Goal: Contribute content: Add original content to the website for others to see

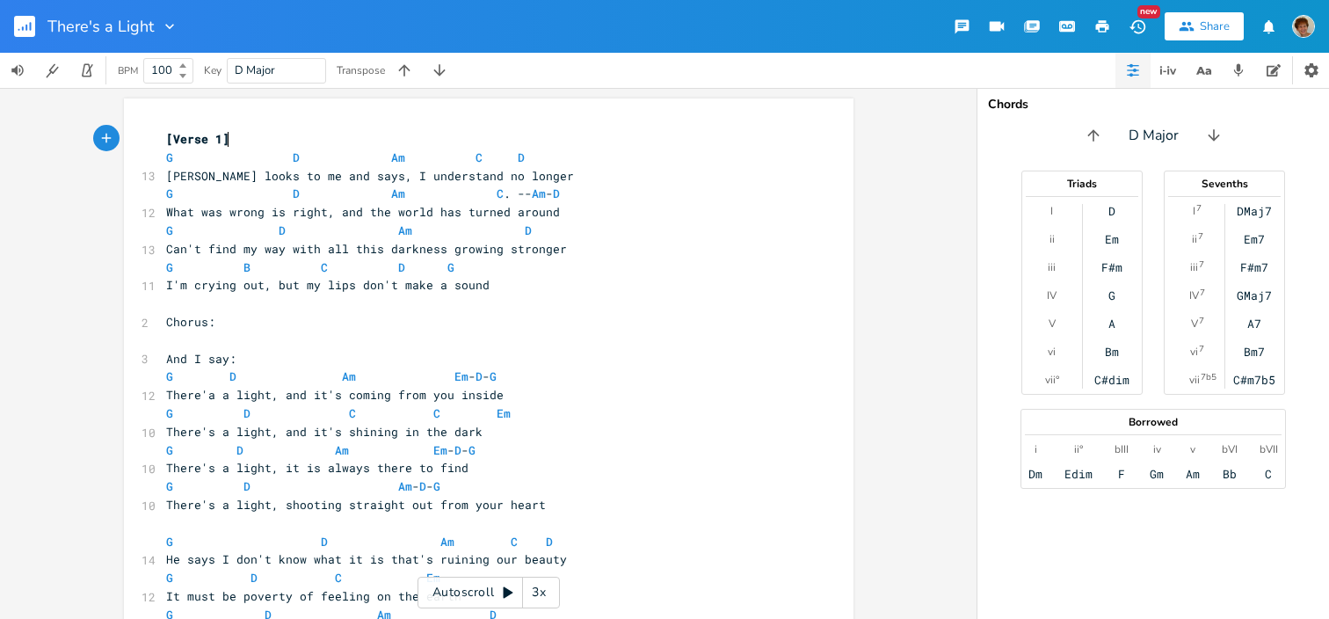
click at [245, 271] on span "G B C D G" at bounding box center [310, 267] width 288 height 16
type textarea "D"
click at [247, 479] on span "G D Am - D - G" at bounding box center [303, 486] width 274 height 16
type textarea "B"
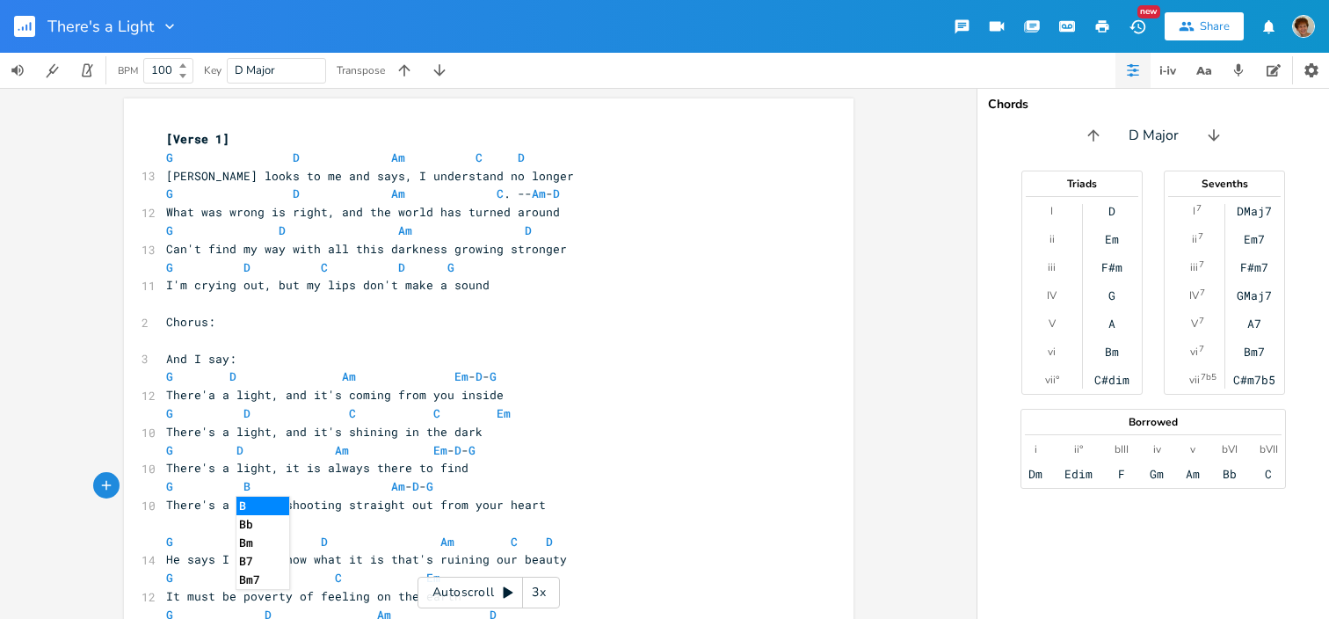
click at [246, 504] on li "B" at bounding box center [262, 506] width 53 height 18
click at [560, 200] on span "G D Am C . -- Am - D" at bounding box center [363, 193] width 394 height 16
click at [546, 193] on span "D" at bounding box center [549, 193] width 7 height 17
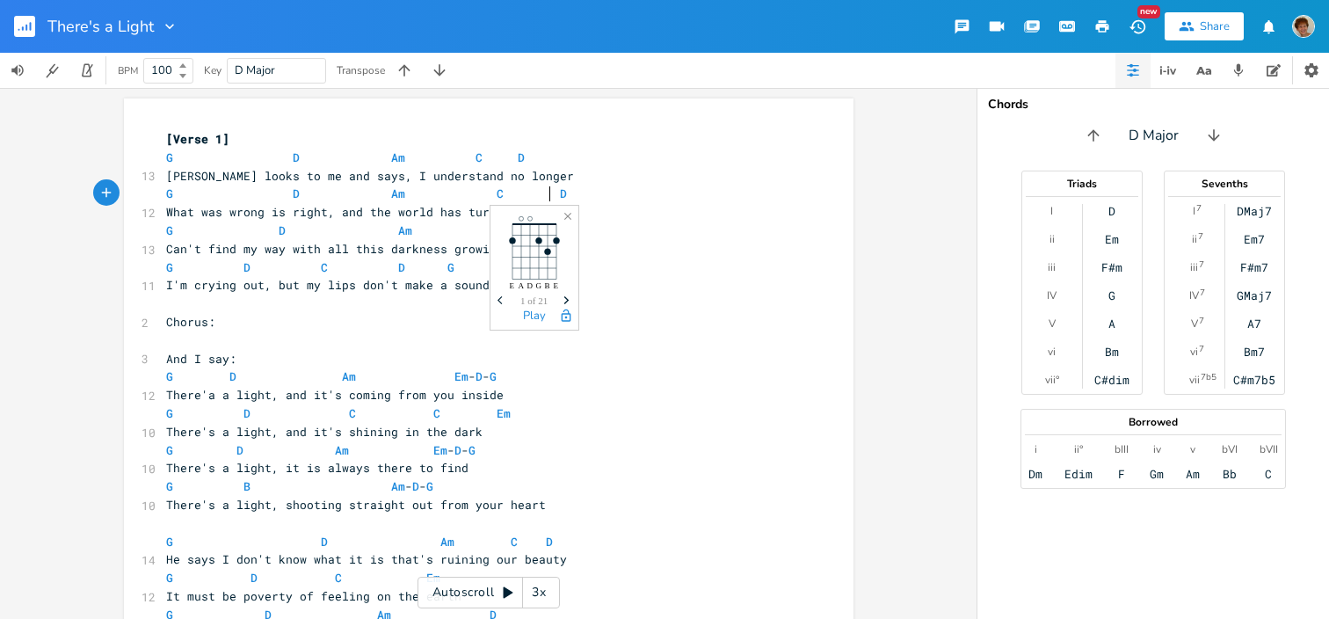
scroll to position [0, 8]
click at [497, 190] on span "C" at bounding box center [500, 193] width 7 height 17
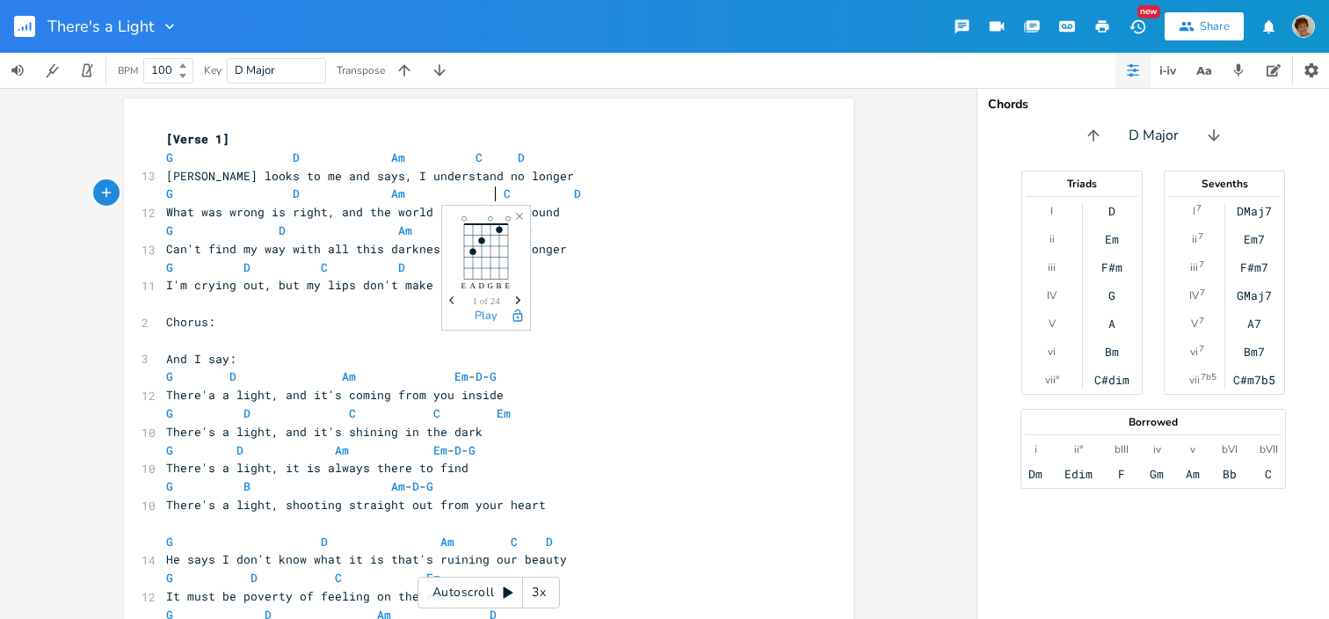
scroll to position [0, 4]
click at [674, 154] on pre "G D Am C D" at bounding box center [480, 158] width 635 height 18
click at [494, 191] on span "G D Am C D" at bounding box center [377, 193] width 422 height 16
click at [498, 229] on span "G D Am D" at bounding box center [349, 230] width 366 height 16
click at [506, 230] on span "G D Am D" at bounding box center [349, 230] width 366 height 16
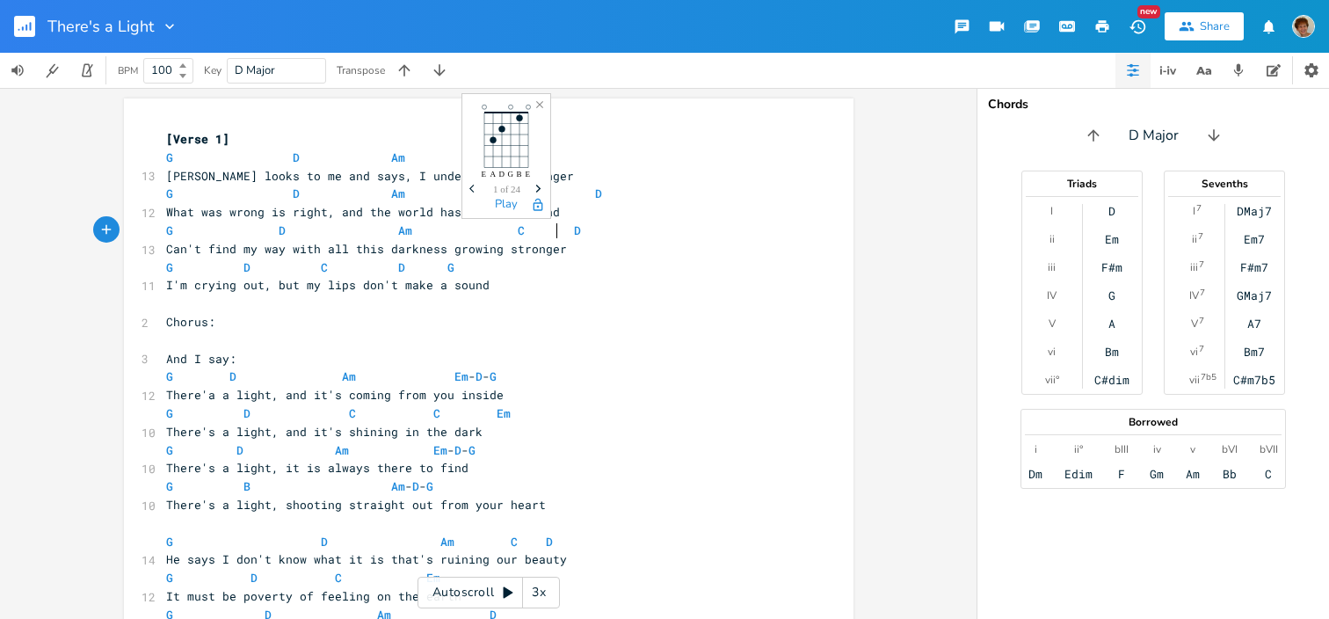
type textarea "C"
click at [246, 267] on span "G D C D G" at bounding box center [310, 267] width 288 height 16
type textarea "B"
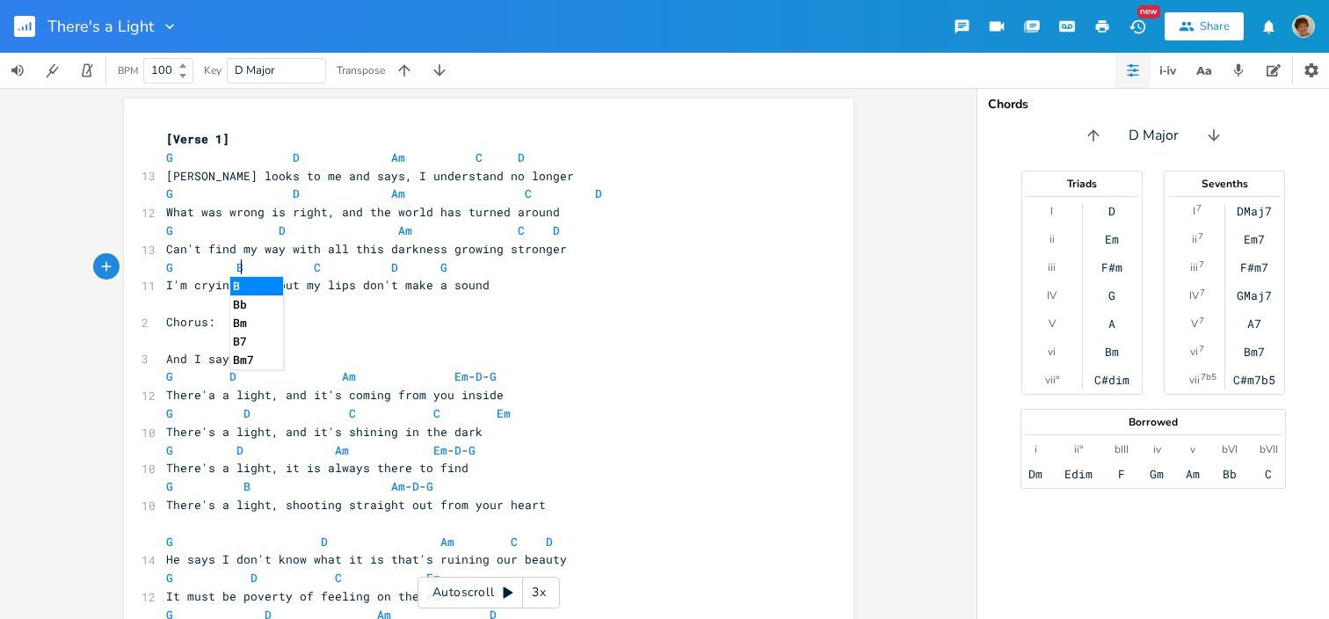
click at [245, 485] on span "G B Am - D - G" at bounding box center [299, 486] width 267 height 16
type textarea "D"
click at [514, 338] on pre "​" at bounding box center [480, 340] width 635 height 18
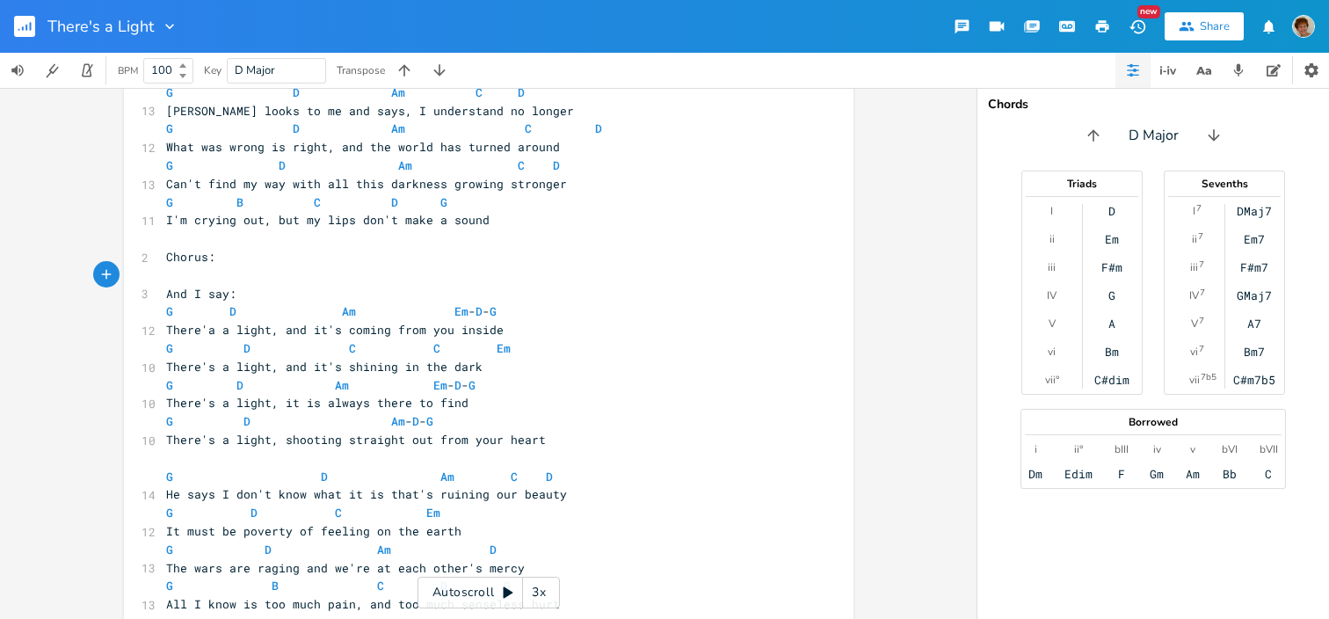
scroll to position [68, 0]
click at [300, 200] on span "G B C D G" at bounding box center [306, 200] width 281 height 16
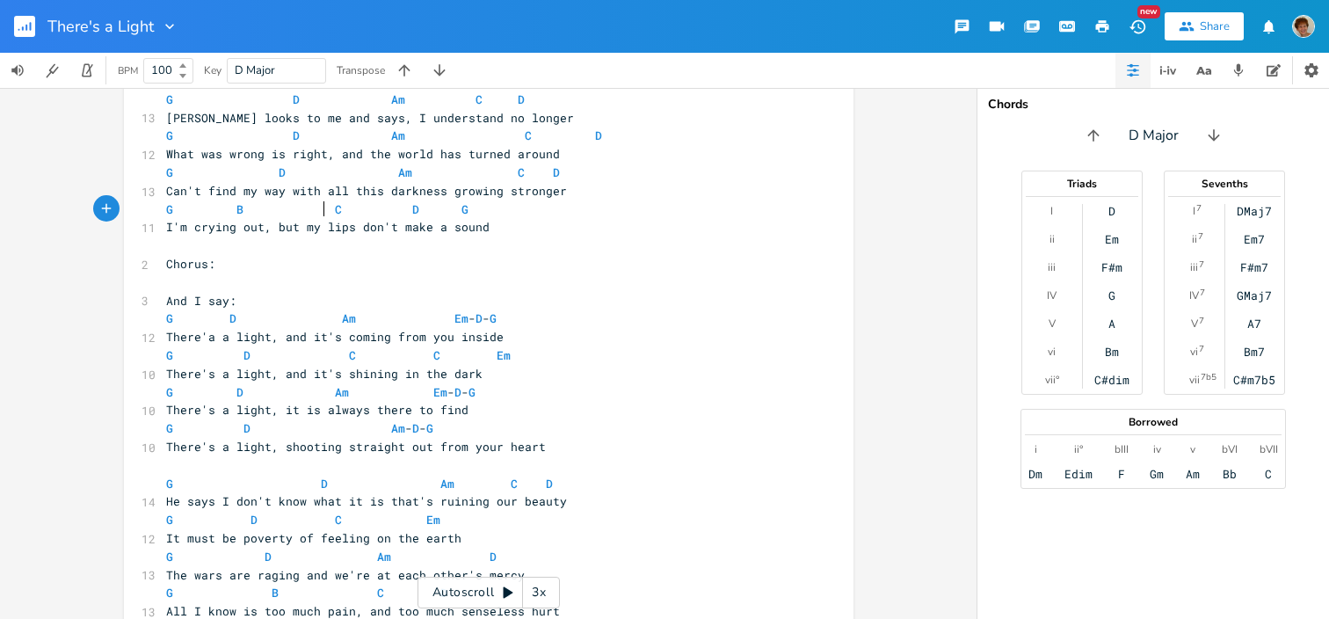
scroll to position [70, 0]
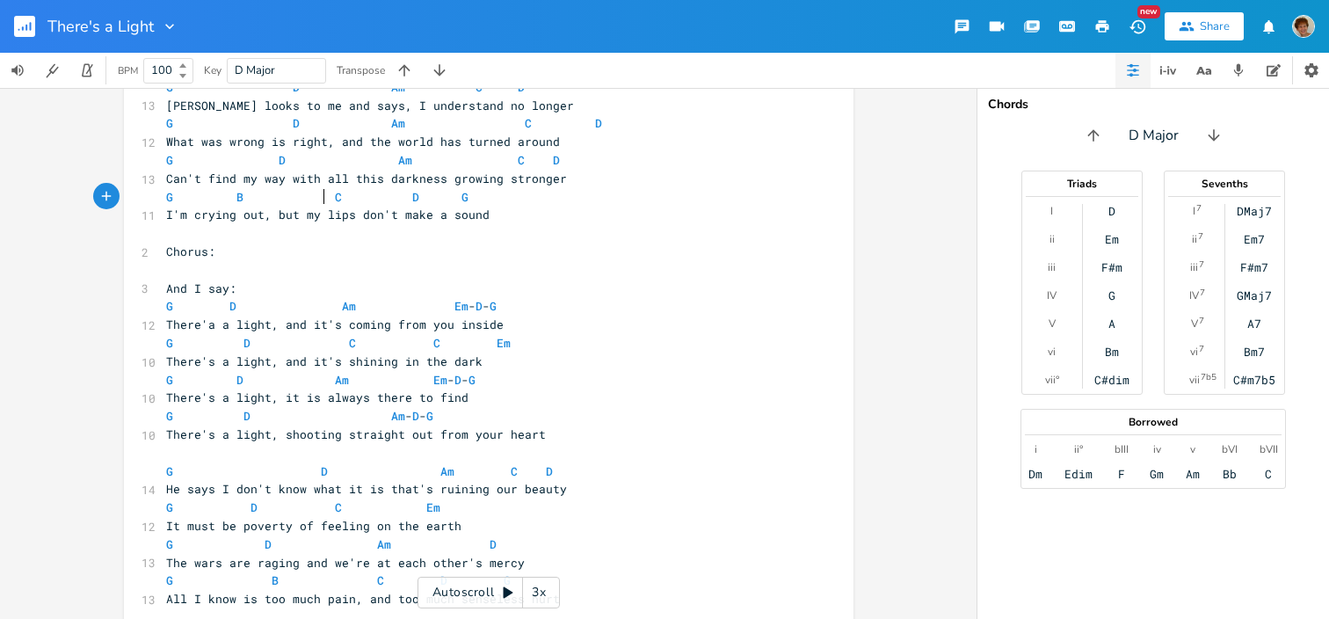
click at [361, 509] on span "G D C Em" at bounding box center [303, 507] width 274 height 16
click at [341, 504] on span "G D C Em" at bounding box center [303, 507] width 274 height 16
click at [340, 504] on span "G D C Em" at bounding box center [303, 507] width 274 height 16
click at [333, 505] on span "G D C Em" at bounding box center [303, 507] width 274 height 16
type textarea "Am"
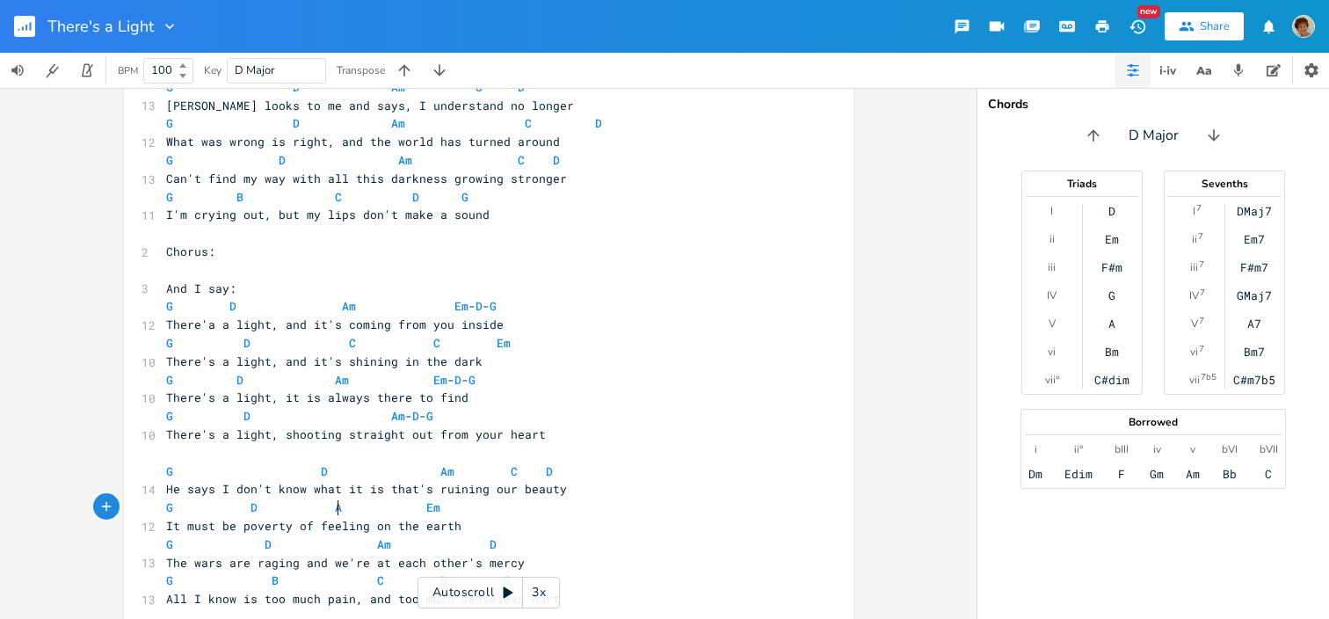
scroll to position [0, 17]
click at [446, 511] on pre "G D Am Em" at bounding box center [480, 507] width 635 height 18
type textarea "C D"
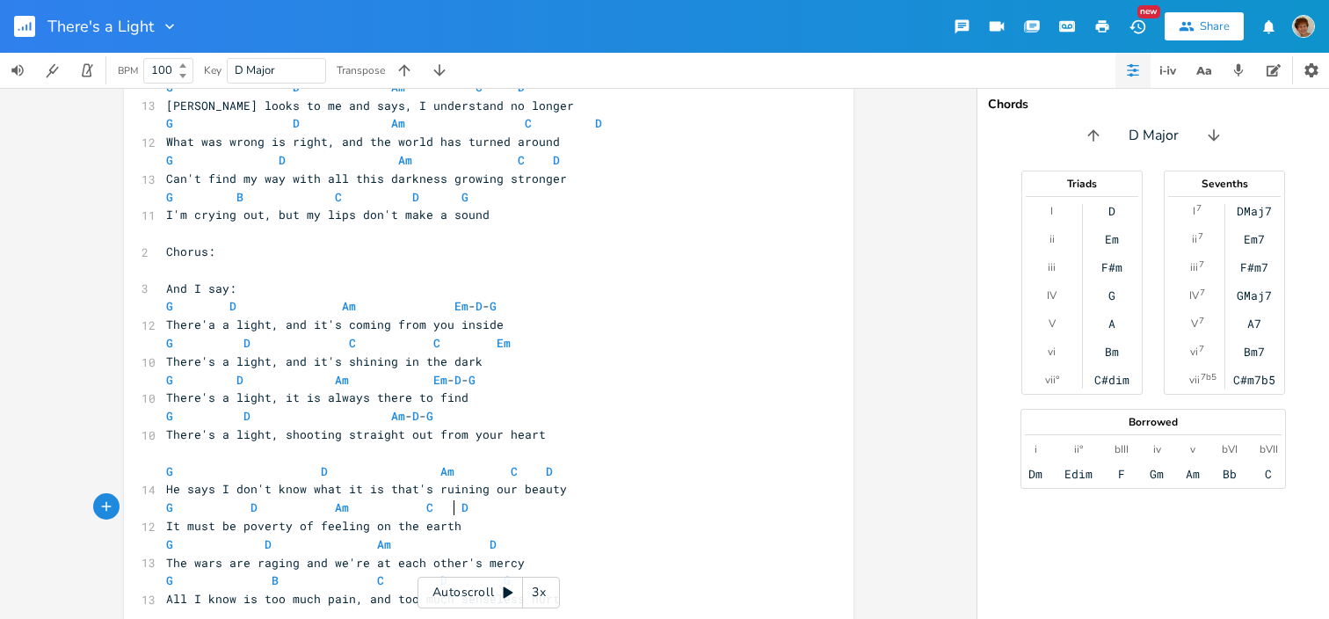
click at [446, 509] on span "G D Am C D" at bounding box center [317, 507] width 302 height 16
click at [474, 544] on span "G D Am D" at bounding box center [331, 544] width 330 height 16
type textarea "C."
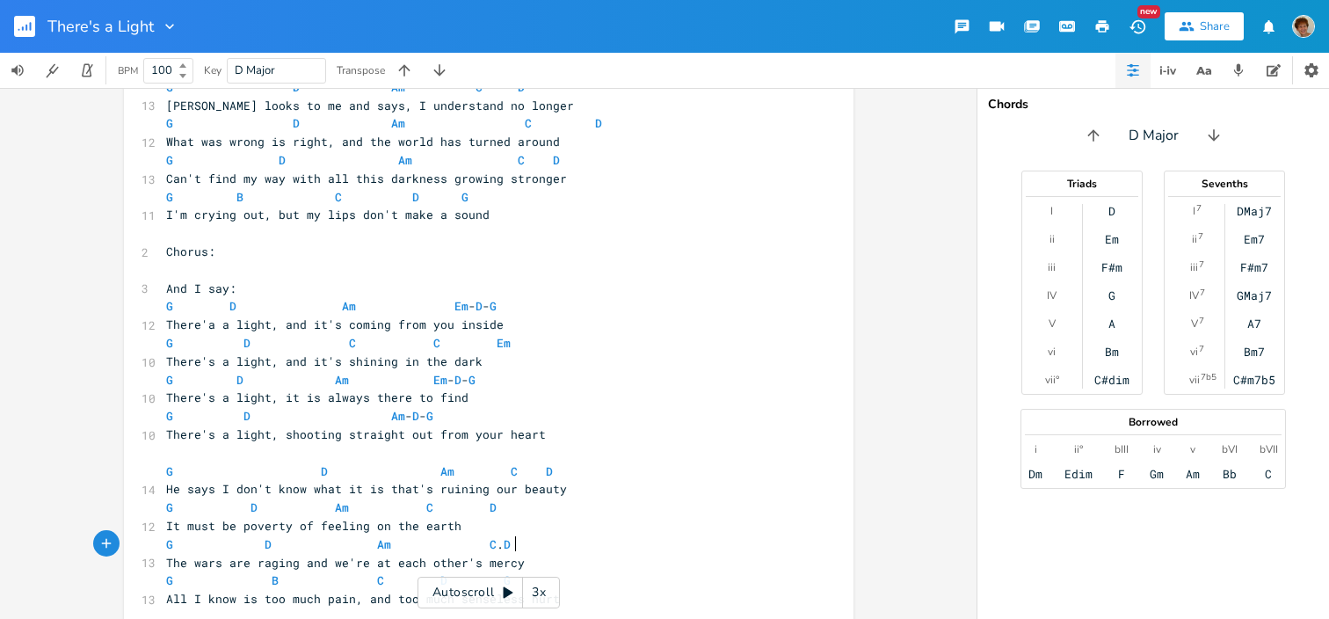
click at [491, 537] on span "G D Am C . D" at bounding box center [338, 544] width 344 height 16
click at [624, 543] on pre "G D Am C D" at bounding box center [480, 544] width 635 height 18
click at [658, 590] on pre "All I know is too much pain, and too much senseless hurt" at bounding box center [480, 599] width 635 height 18
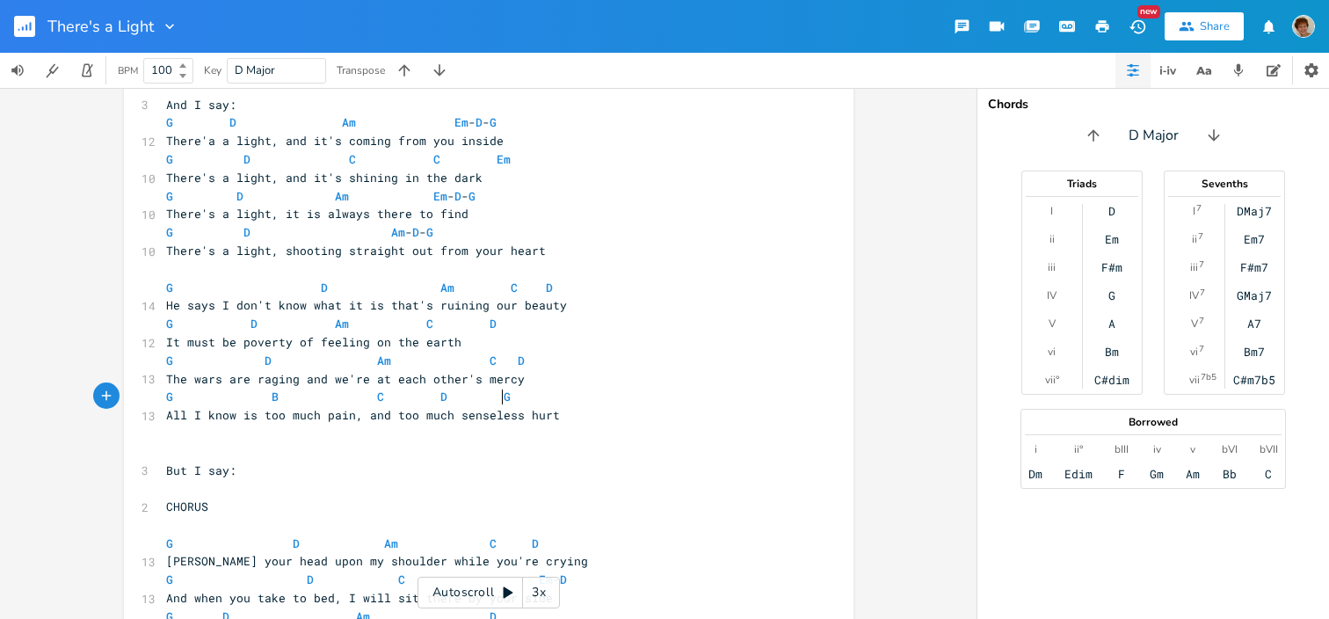
scroll to position [263, 0]
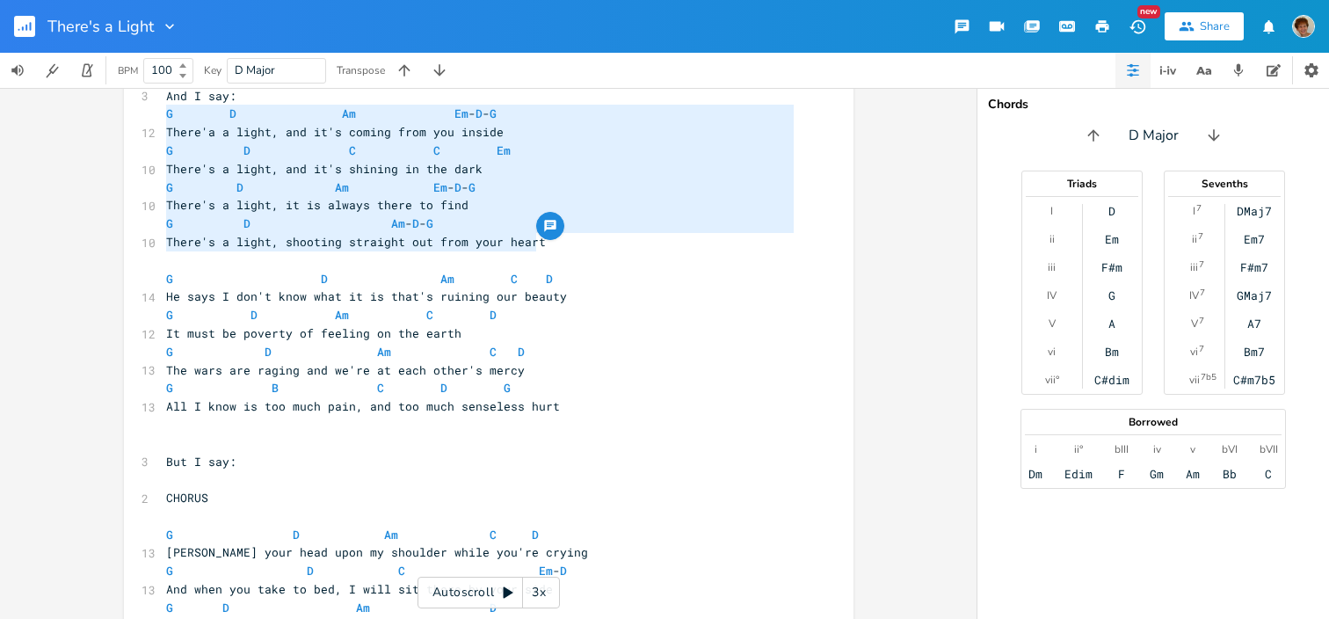
drag, startPoint x: 159, startPoint y: 123, endPoint x: 541, endPoint y: 237, distance: 399.0
click at [541, 237] on div "G D Am [PERSON_NAME] There'a a light, and it's coming from you inside G D C C E…" at bounding box center [488, 312] width 729 height 952
type textarea "G D Am [PERSON_NAME] There'a a light, and it's coming from you inside G D C C E…"
click at [1200, 75] on icon "button" at bounding box center [1204, 71] width 22 height 22
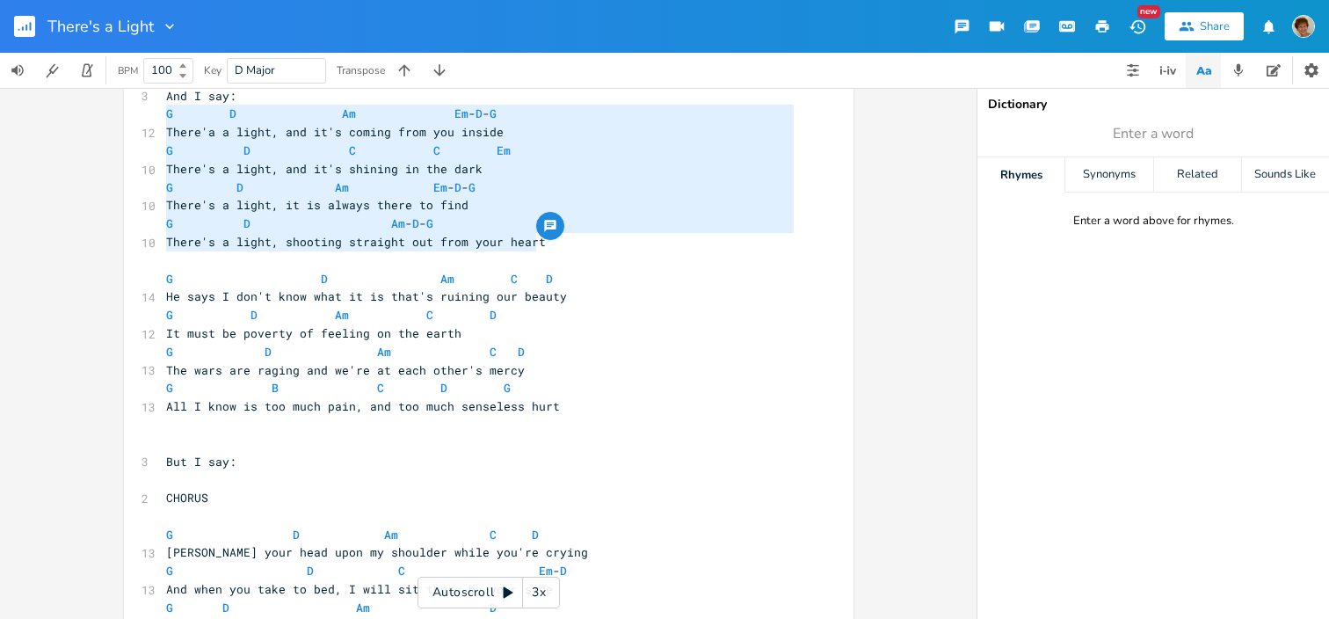
click at [1212, 65] on icon "button" at bounding box center [1204, 71] width 22 height 22
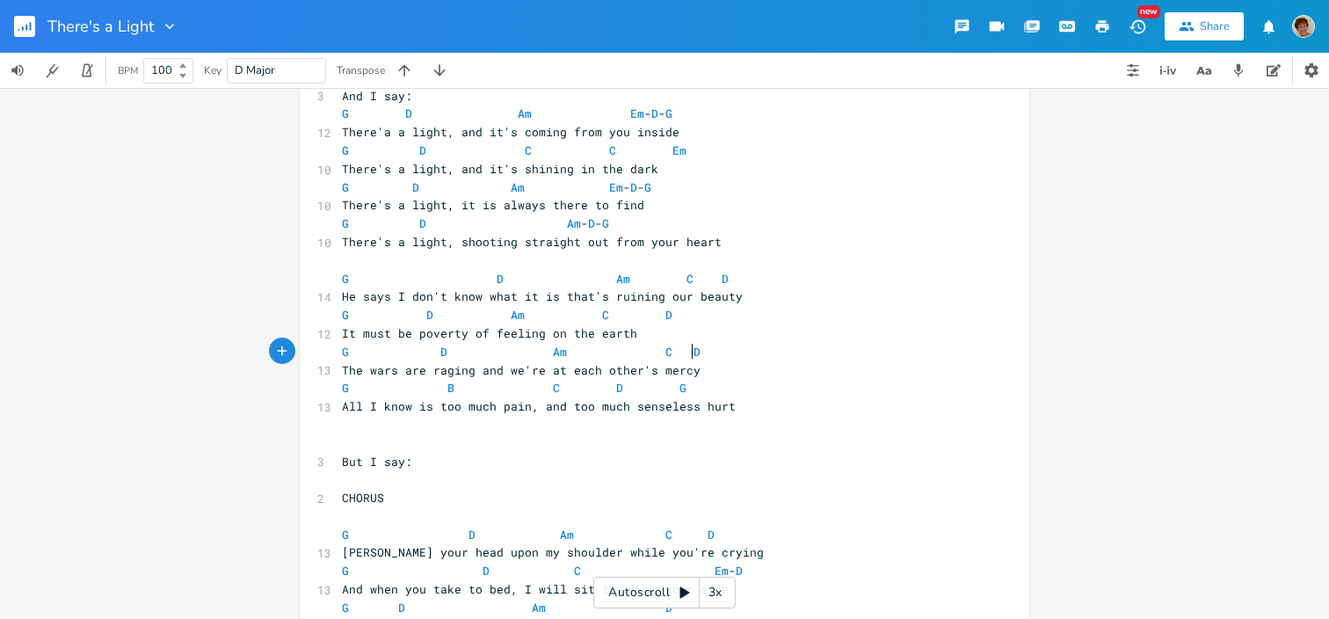
click at [966, 352] on pre "G D Am C D" at bounding box center [655, 352] width 635 height 18
click at [1200, 71] on icon "button" at bounding box center [1199, 71] width 9 height 8
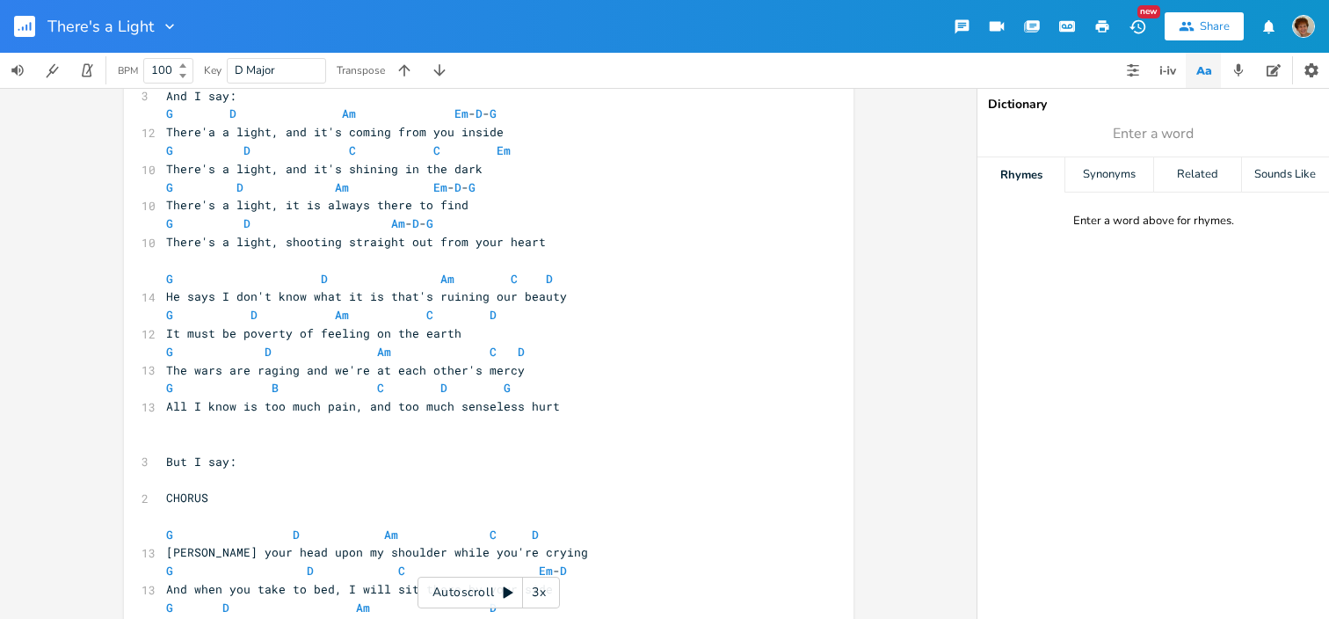
scroll to position [0, 0]
click at [780, 333] on pre "It must be poverty of feeling on the earth" at bounding box center [480, 333] width 635 height 18
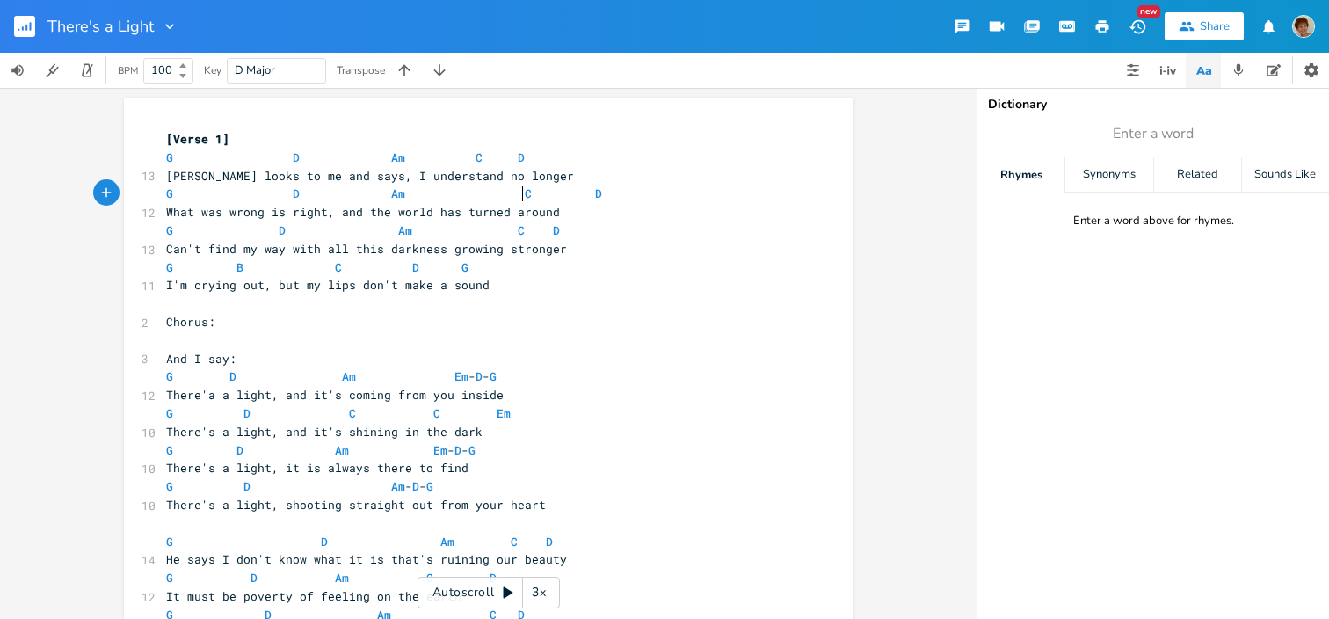
click at [520, 189] on span "G D Am C D" at bounding box center [384, 193] width 436 height 16
type textarea "Em"
click at [591, 269] on pre "G B C D G" at bounding box center [480, 267] width 635 height 18
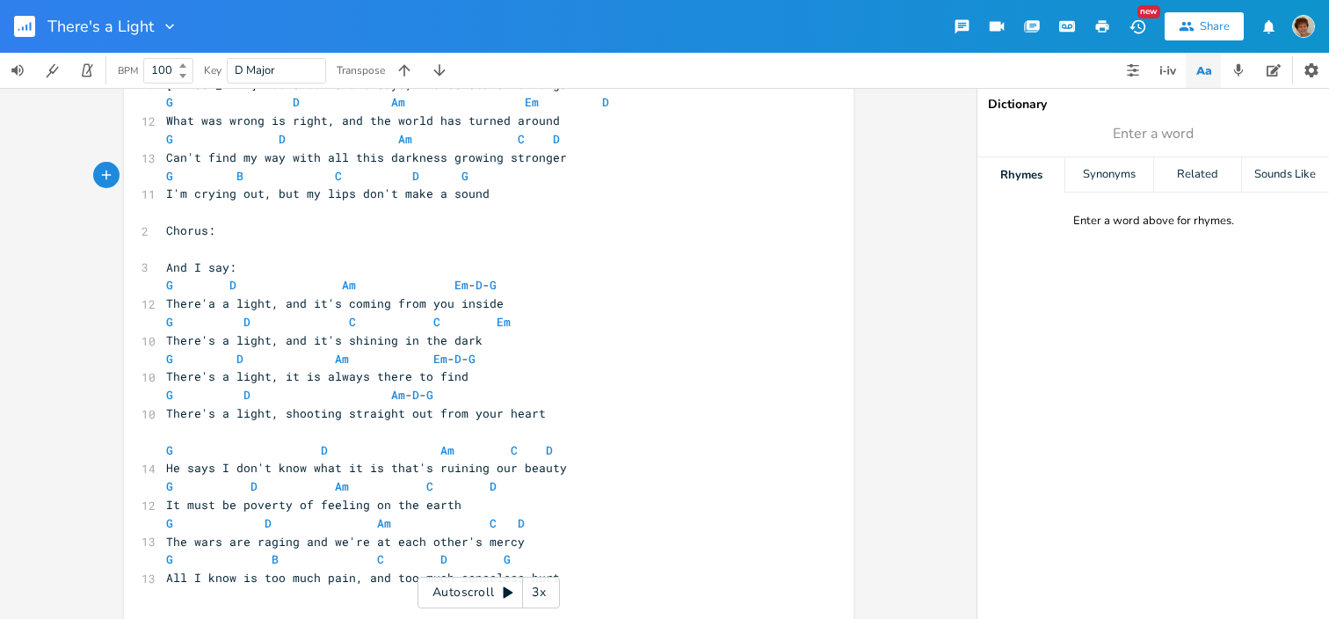
scroll to position [92, 0]
click at [484, 514] on span "G D Am C D" at bounding box center [345, 522] width 359 height 16
type textarea "C"
click at [603, 460] on pre "He says I don't know what it is that's ruining our beauty" at bounding box center [480, 467] width 635 height 18
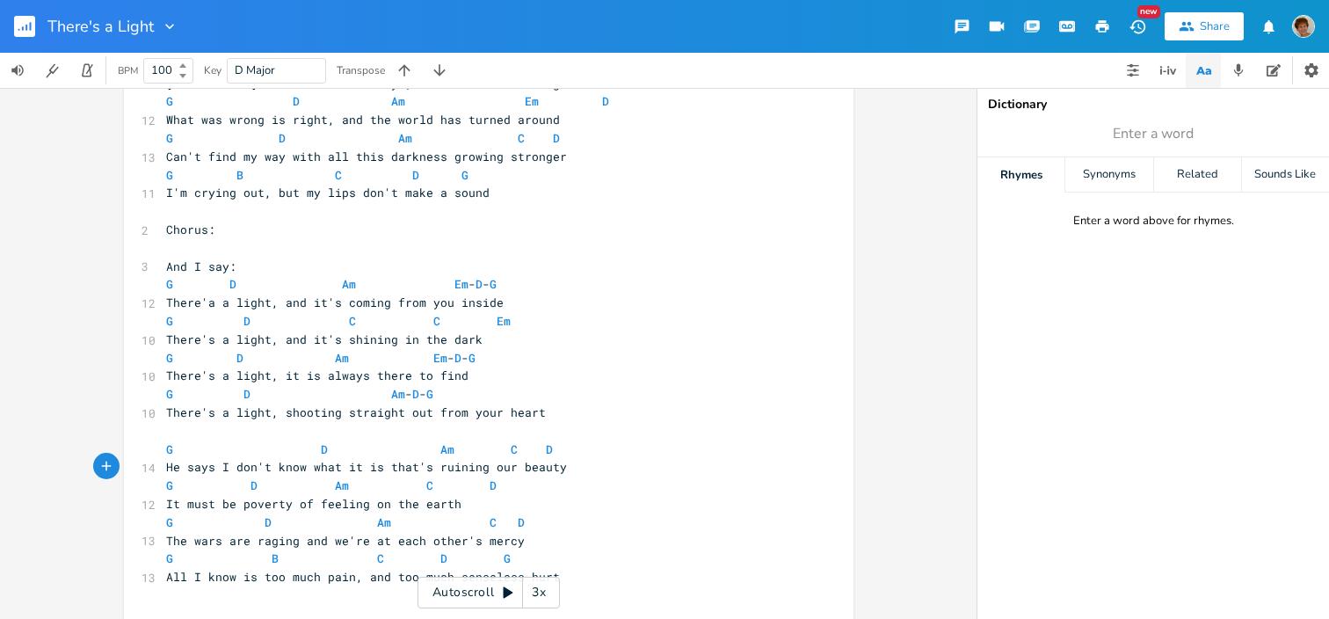
click at [424, 483] on span "G D Am C D" at bounding box center [331, 485] width 330 height 16
type textarea "Em"
click at [590, 448] on pre "G D Am C D" at bounding box center [480, 449] width 635 height 18
click at [962, 364] on div "x [Verse 1] G D Am C D 13 [PERSON_NAME] looks to me and says, I understand no l…" at bounding box center [488, 353] width 976 height 531
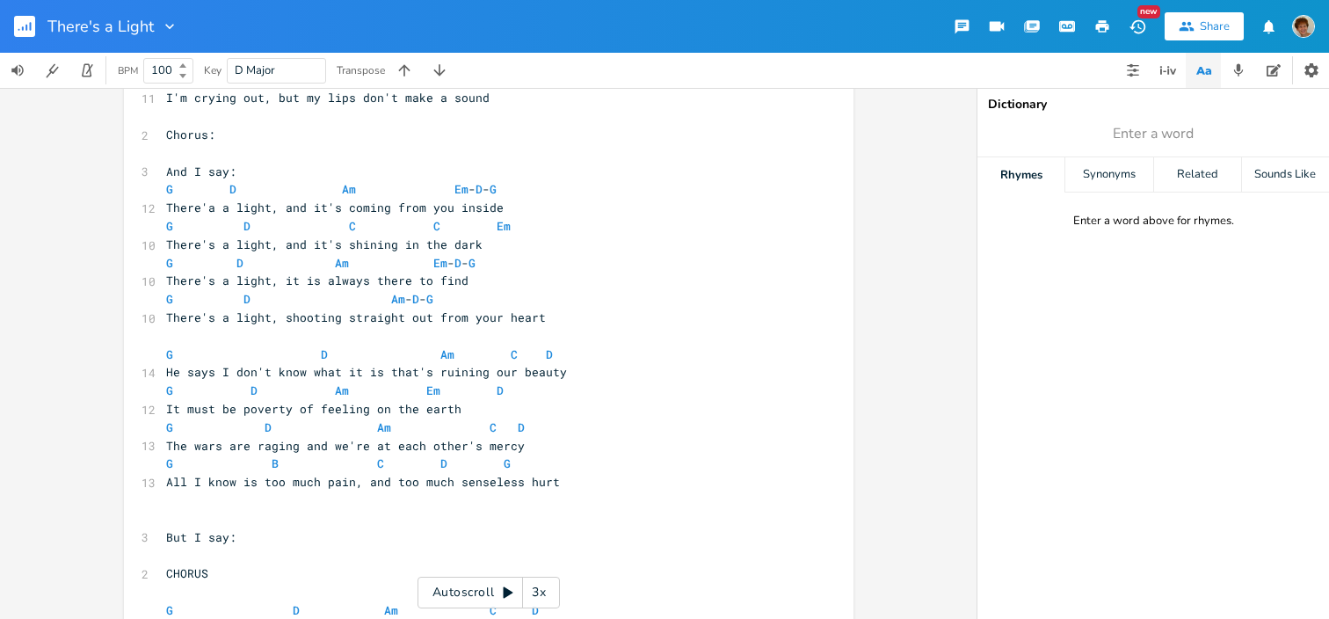
scroll to position [0, 0]
click at [239, 539] on pre "But I say:" at bounding box center [480, 537] width 635 height 18
click at [174, 518] on pre "​" at bounding box center [480, 519] width 635 height 18
type textarea "Em"
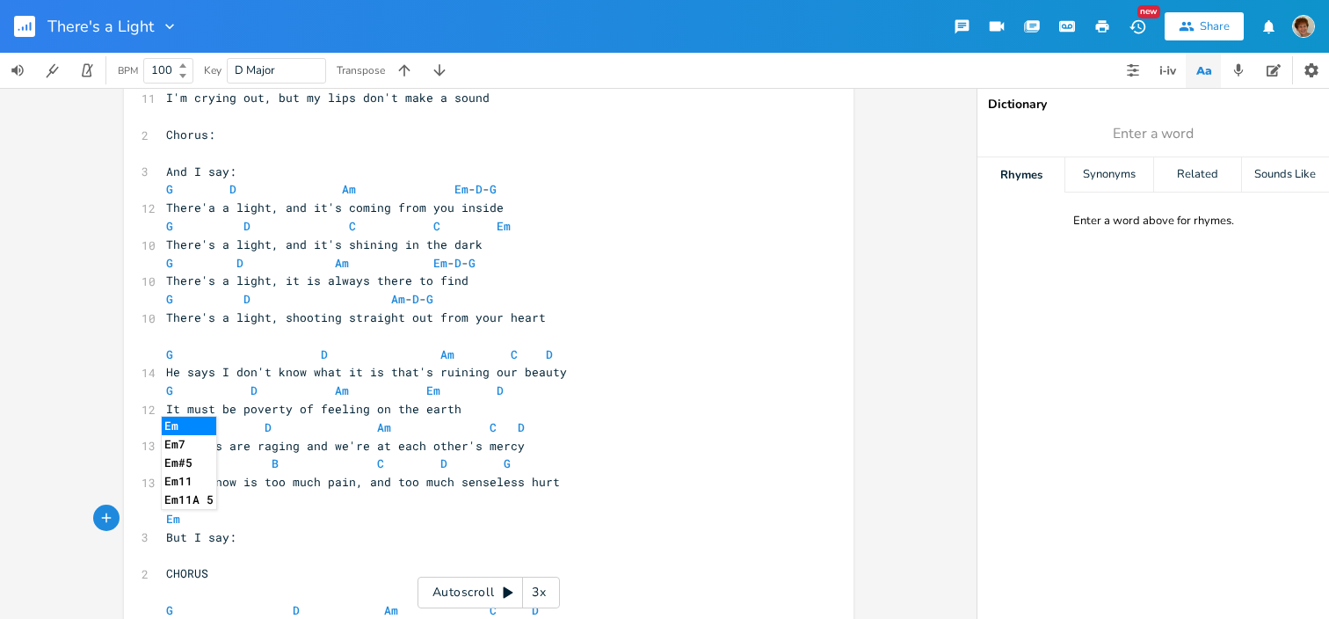
click at [169, 156] on pre "​" at bounding box center [480, 153] width 635 height 18
type textarea "Em"
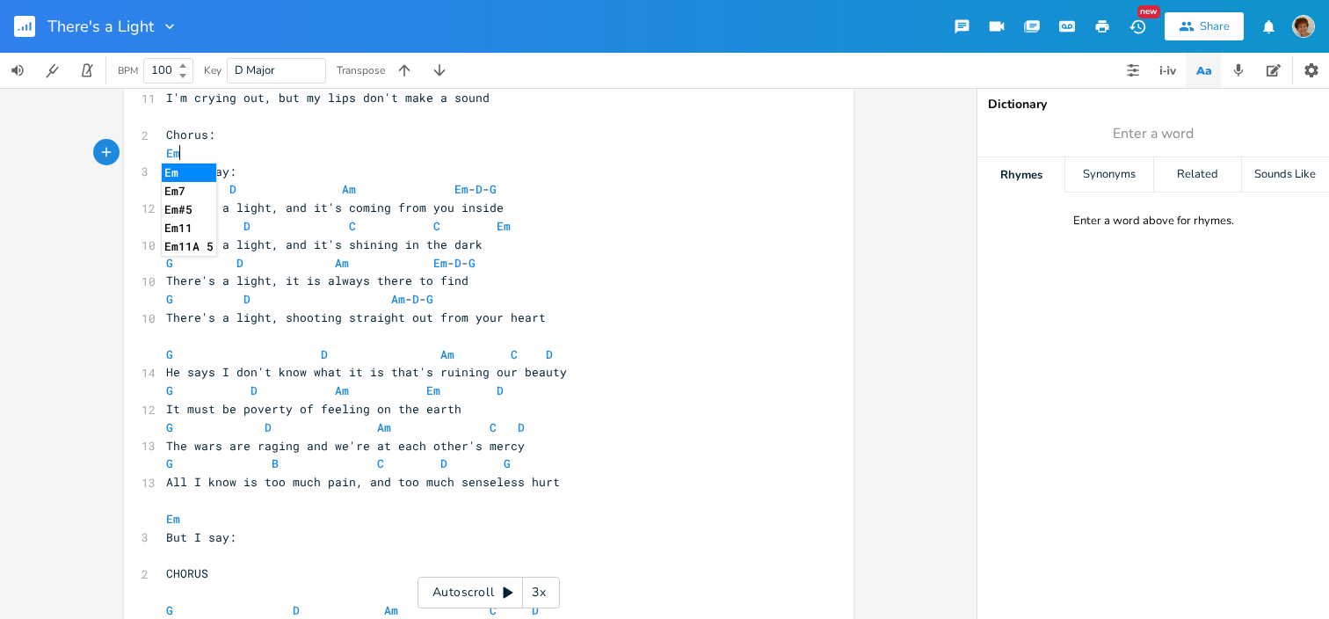
click at [310, 135] on pre "Chorus:" at bounding box center [480, 135] width 635 height 18
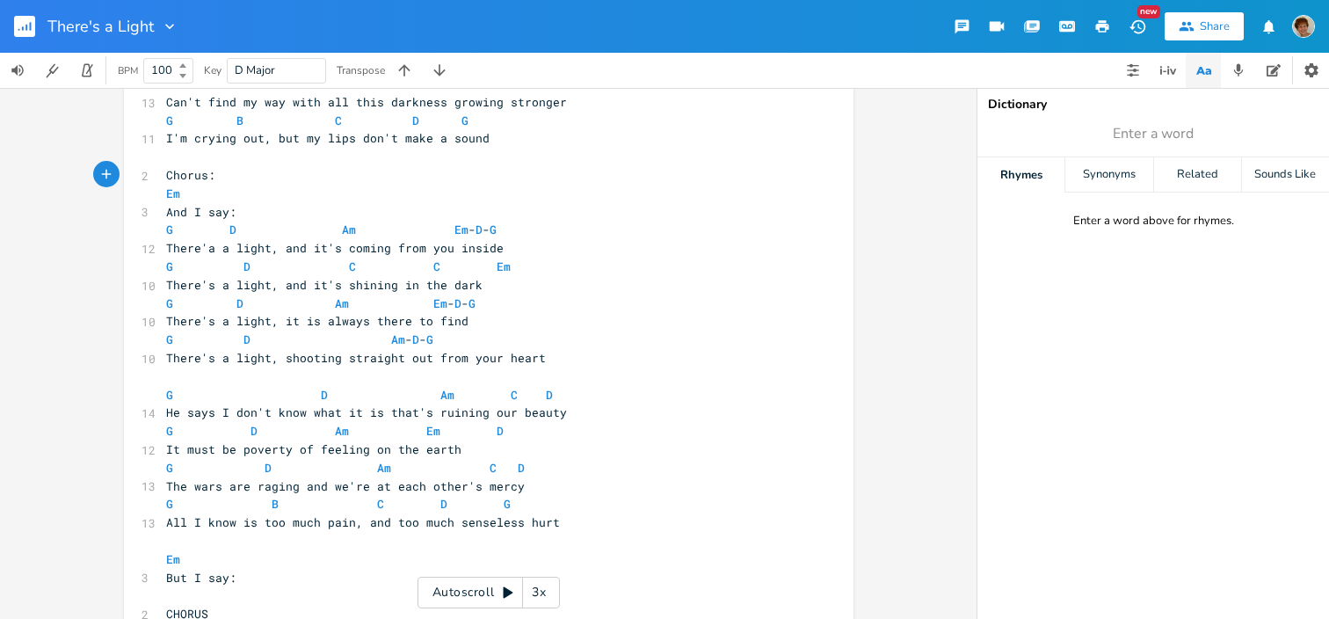
scroll to position [148, 0]
click at [501, 266] on pre "G D C C Em" at bounding box center [480, 266] width 635 height 18
type textarea "D"
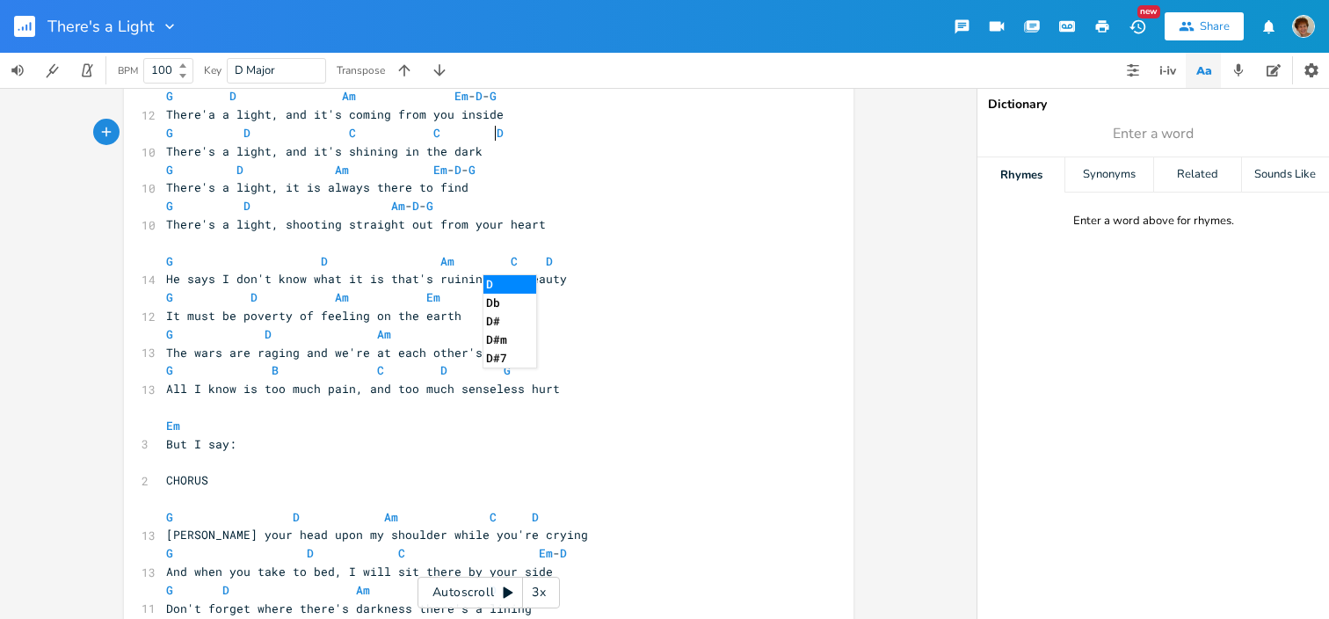
scroll to position [442, 0]
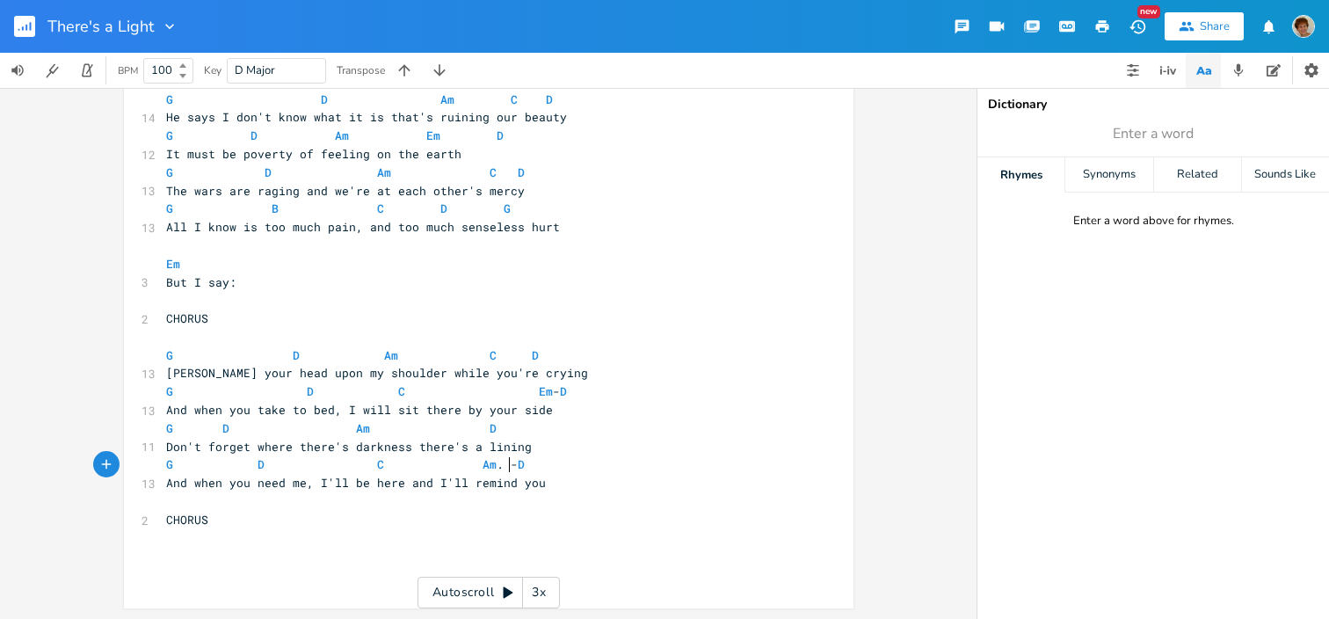
click at [506, 464] on span "G D C Am . - D" at bounding box center [345, 464] width 359 height 16
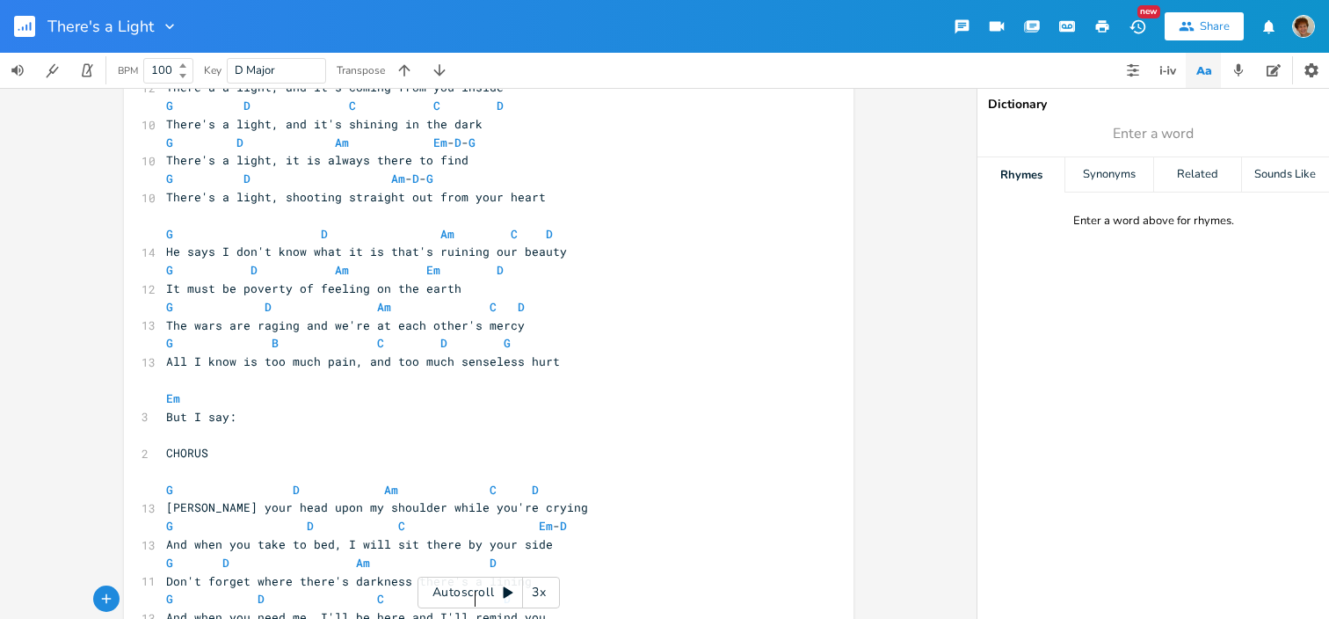
scroll to position [174, 0]
